Goal: Task Accomplishment & Management: Use online tool/utility

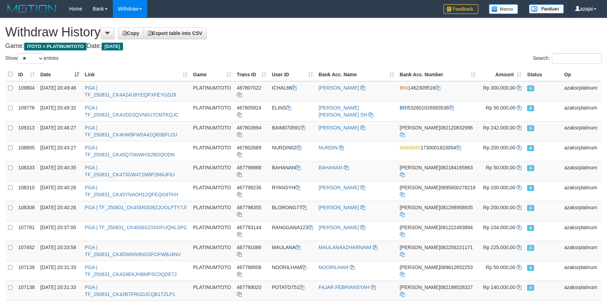
select select "**"
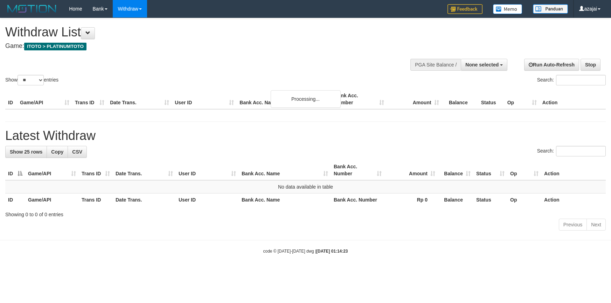
select select
select select "**"
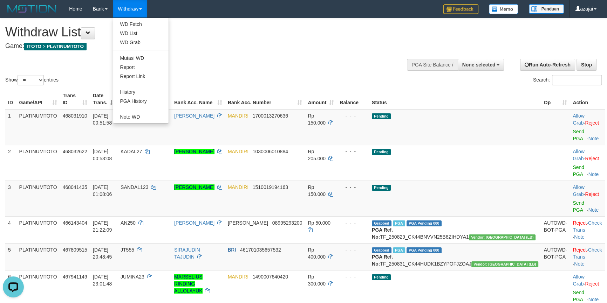
click at [144, 8] on link "Withdraw" at bounding box center [130, 9] width 34 height 18
click at [137, 10] on link "Withdraw" at bounding box center [130, 9] width 34 height 18
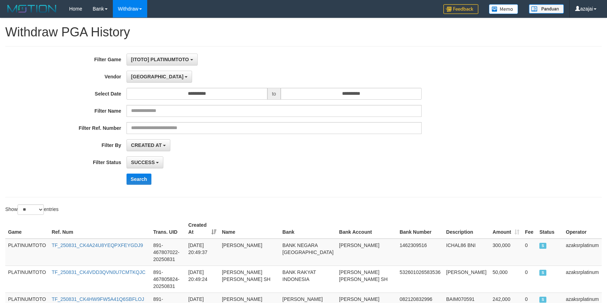
select select "**********"
select select "*"
select select "**"
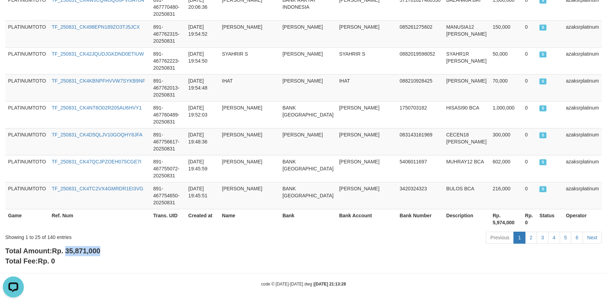
scroll to position [6, 0]
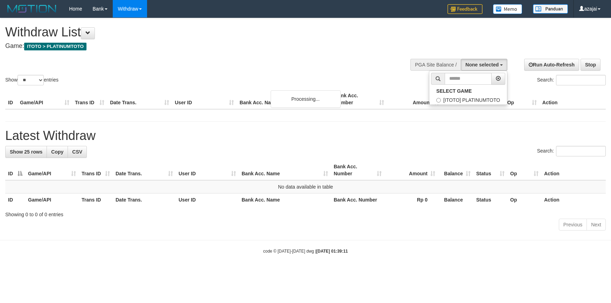
select select
select select "**"
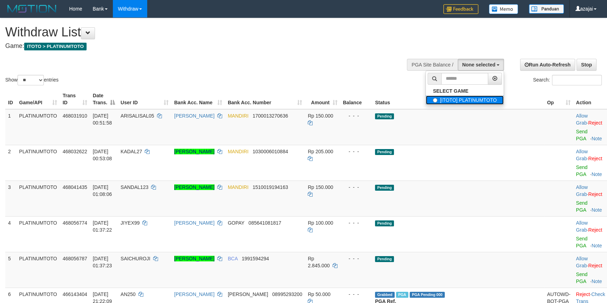
click at [469, 103] on label "[ITOTO] PLATINUMTOTO" at bounding box center [465, 100] width 78 height 9
select select "***"
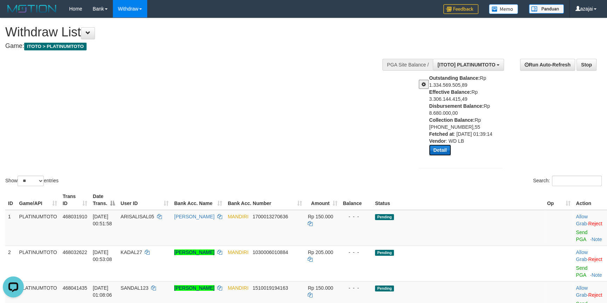
click at [438, 150] on button "Detail" at bounding box center [440, 150] width 22 height 11
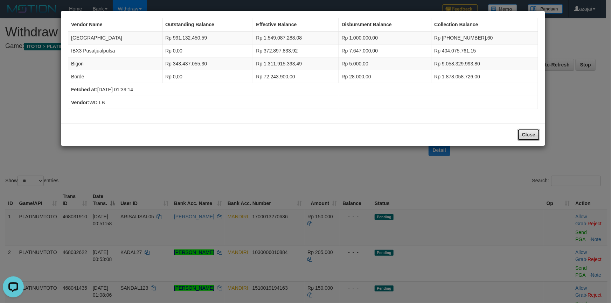
click at [531, 135] on button "Close" at bounding box center [529, 135] width 22 height 12
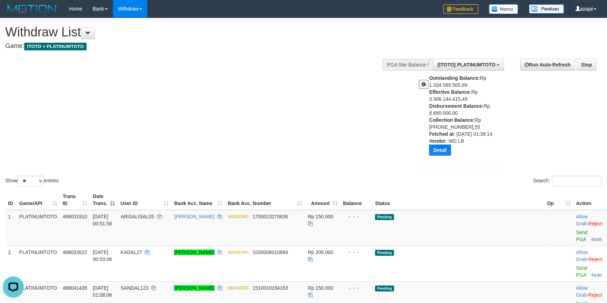
click at [436, 113] on div "Outstanding Balance: Rp 1.334.569.505,89 Effective Balance: Rp 3.306.144.415,49…" at bounding box center [468, 118] width 78 height 87
copy div "8.680.000,00"
click at [436, 149] on button "Detail" at bounding box center [440, 150] width 22 height 11
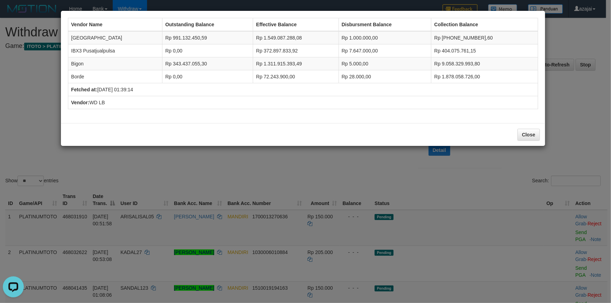
click at [79, 35] on td "Dubai" at bounding box center [115, 37] width 94 height 13
copy td "Dubai"
click at [79, 35] on td "Dubai" at bounding box center [115, 37] width 94 height 13
click at [359, 38] on td "Rp 1.000.000,00" at bounding box center [385, 37] width 93 height 13
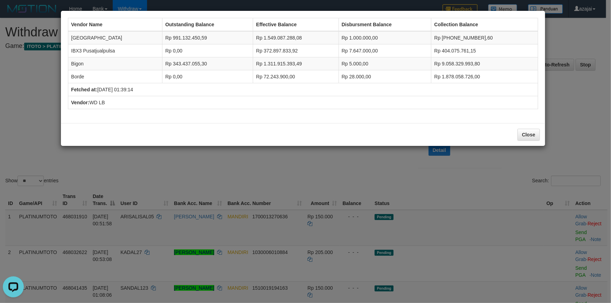
click at [350, 37] on td "Rp 1.000.000,00" at bounding box center [385, 37] width 93 height 13
copy td "Rp 1.000.000,00"
drag, startPoint x: 350, startPoint y: 37, endPoint x: 378, endPoint y: 37, distance: 27.7
click at [378, 37] on td "Rp 1.000.000,00" at bounding box center [385, 37] width 93 height 13
click at [77, 49] on td "IBX3 Pusatjualpulsa" at bounding box center [115, 50] width 94 height 13
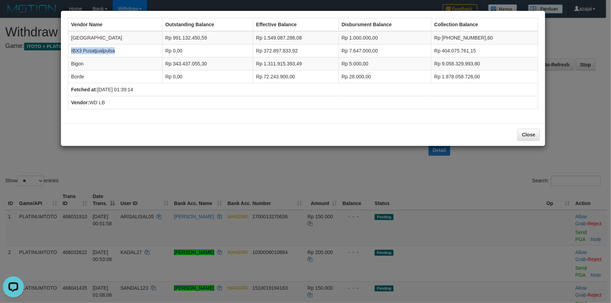
copy td "IBX3 Pusatjualpulsa"
drag, startPoint x: 77, startPoint y: 49, endPoint x: 87, endPoint y: 50, distance: 9.8
click at [87, 50] on td "IBX3 Pusatjualpulsa" at bounding box center [115, 50] width 94 height 13
click at [355, 48] on td "Rp 7.647.000,00" at bounding box center [385, 50] width 93 height 13
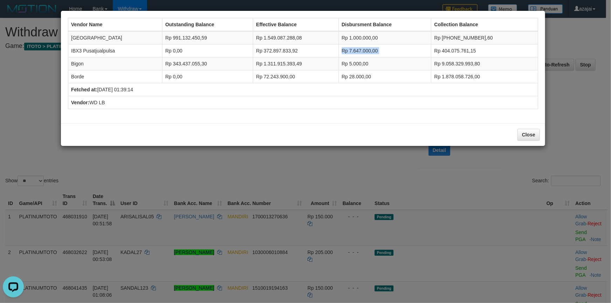
click at [355, 48] on td "Rp 7.647.000,00" at bounding box center [385, 50] width 93 height 13
copy tr "Rp 7.647.000,00"
click at [76, 63] on td "Bigon" at bounding box center [115, 63] width 94 height 13
copy td "Bigon"
click at [76, 63] on td "Bigon" at bounding box center [115, 63] width 94 height 13
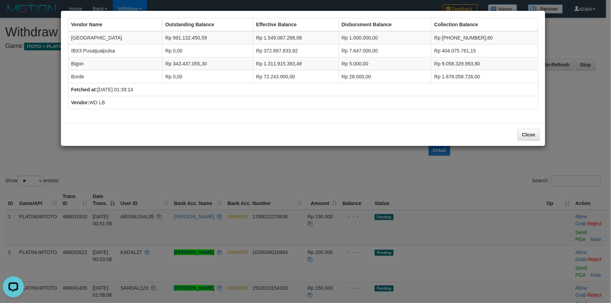
click at [356, 62] on td "Rp 5.000,00" at bounding box center [385, 63] width 93 height 13
copy td "5.000,00"
click at [356, 62] on td "Rp 5.000,00" at bounding box center [385, 63] width 93 height 13
click at [350, 62] on td "Rp 5.000,00" at bounding box center [385, 63] width 93 height 13
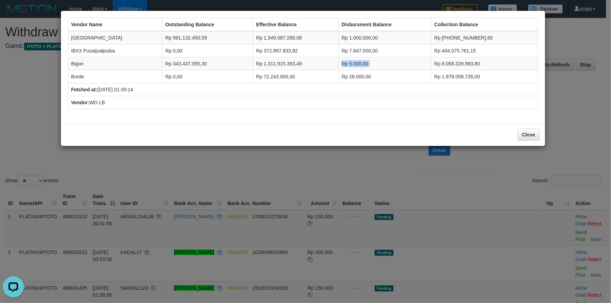
click at [350, 62] on td "Rp 5.000,00" at bounding box center [385, 63] width 93 height 13
copy tr "Rp 5.000,00"
click at [78, 74] on td "Borde" at bounding box center [115, 76] width 94 height 13
copy td "Borde"
click at [78, 74] on td "Borde" at bounding box center [115, 76] width 94 height 13
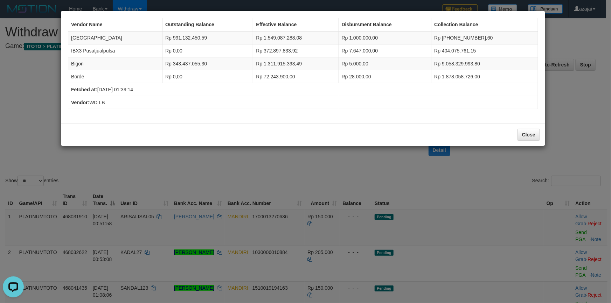
click at [362, 75] on td "Rp 28.000,00" at bounding box center [385, 76] width 93 height 13
copy tr "Rp 28.000,00"
click at [363, 37] on td "Rp 1.000.000,00" at bounding box center [385, 37] width 93 height 13
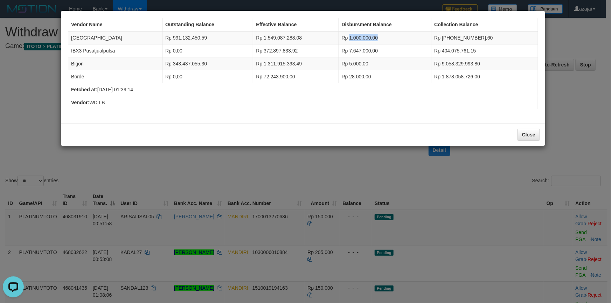
click at [363, 37] on td "Rp 1.000.000,00" at bounding box center [385, 37] width 93 height 13
click at [529, 132] on button "Close" at bounding box center [529, 135] width 22 height 12
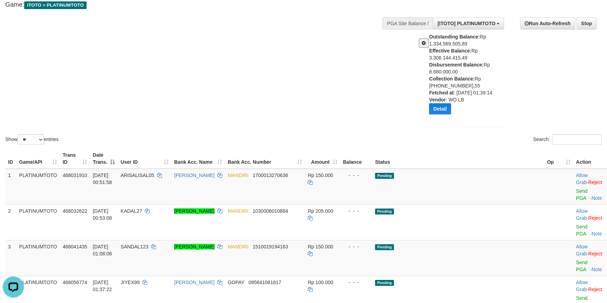
scroll to position [95, 0]
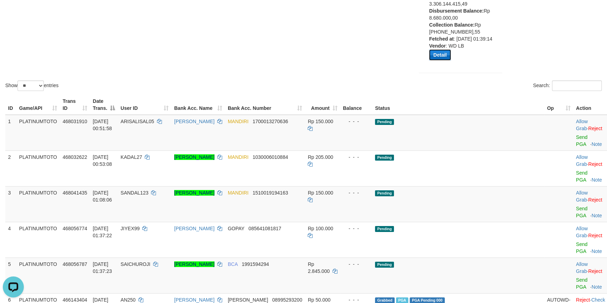
click at [445, 55] on button "Detail" at bounding box center [440, 54] width 22 height 11
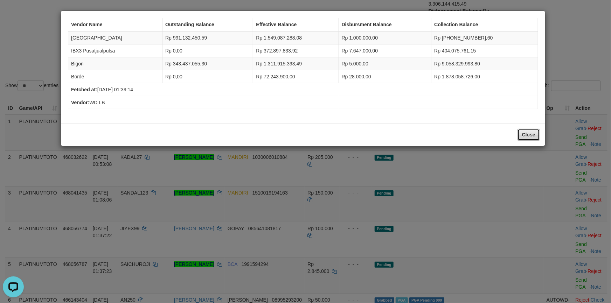
click at [538, 134] on button "Close" at bounding box center [529, 135] width 22 height 12
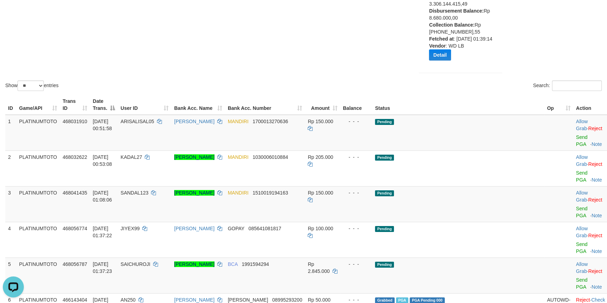
click at [276, 82] on div "Show ** ** ** *** entries" at bounding box center [151, 87] width 293 height 12
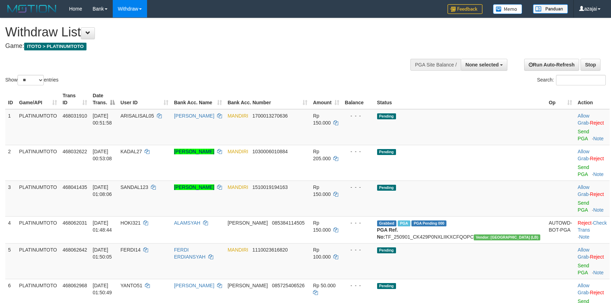
select select
select select "**"
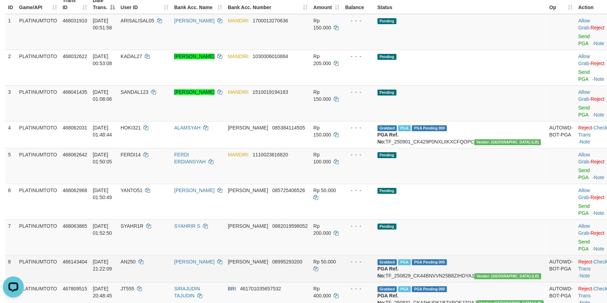
click at [299, 255] on td "[PERSON_NAME] 08995293200" at bounding box center [267, 268] width 85 height 27
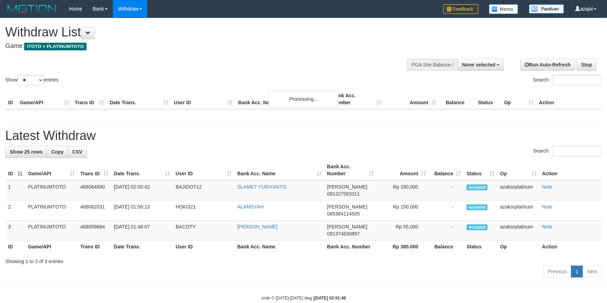
select select
select select "**"
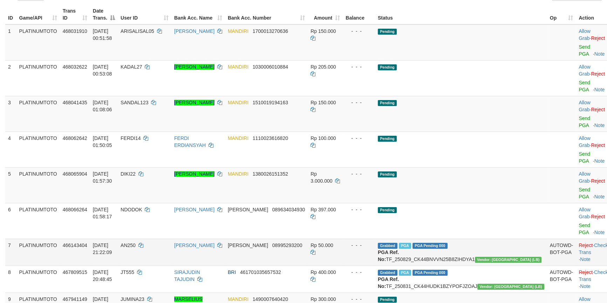
scroll to position [356, 0]
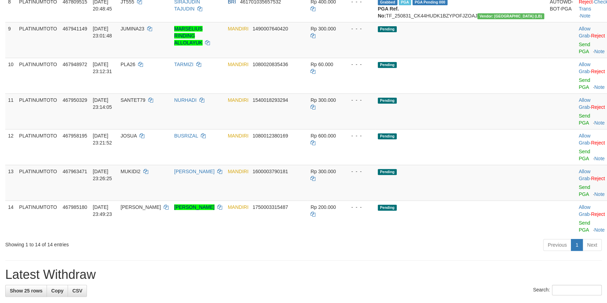
copy td "02:00:42"
drag, startPoint x: 140, startPoint y: 169, endPoint x: 161, endPoint y: 168, distance: 20.7
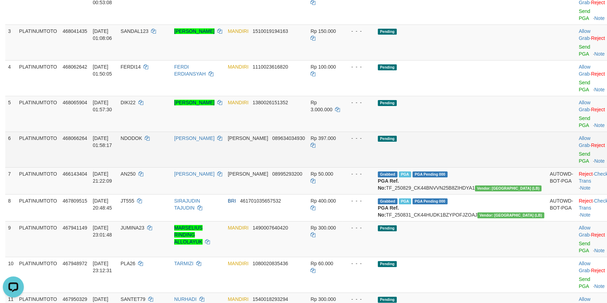
scroll to position [101, 0]
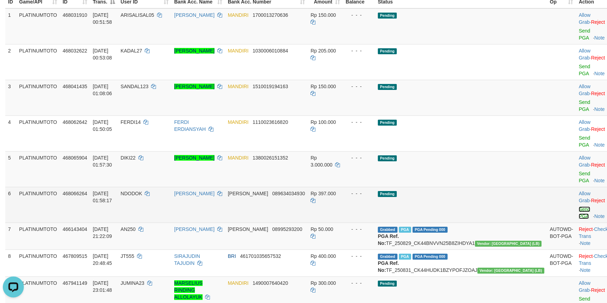
click at [578, 207] on link "Send PGA" at bounding box center [584, 213] width 12 height 13
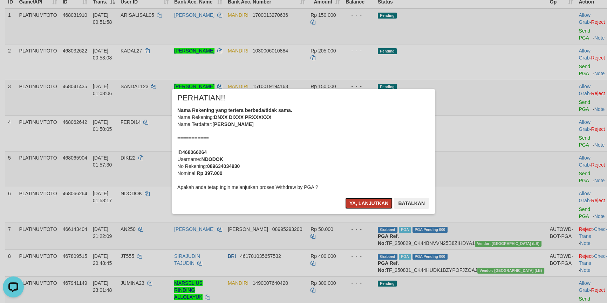
click at [350, 204] on button "Ya, lanjutkan" at bounding box center [369, 203] width 48 height 11
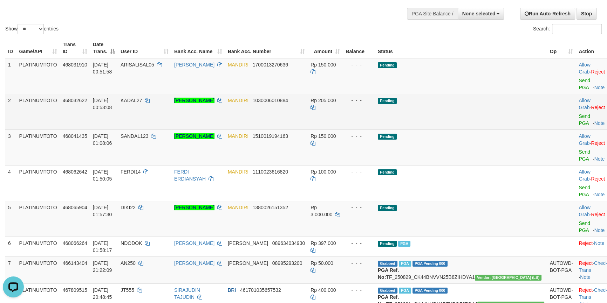
scroll to position [0, 0]
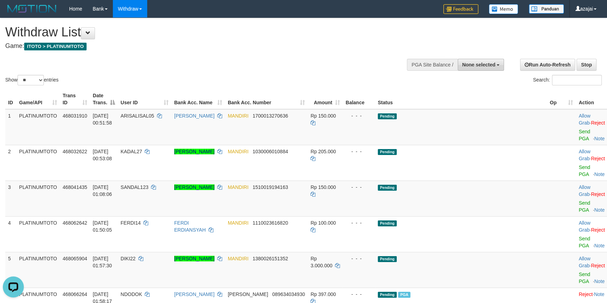
click at [493, 61] on button "None selected" at bounding box center [481, 65] width 47 height 12
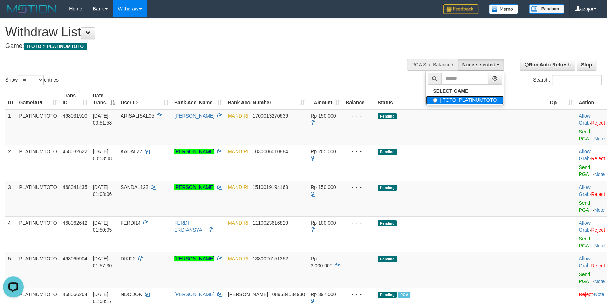
click at [460, 100] on label "[ITOTO] PLATINUMTOTO" at bounding box center [465, 100] width 78 height 9
select select "***"
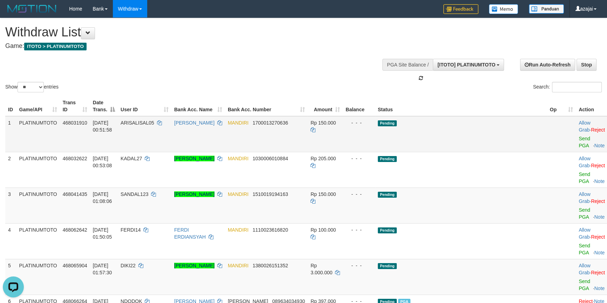
scroll to position [6, 0]
